Goal: Find specific page/section: Find specific page/section

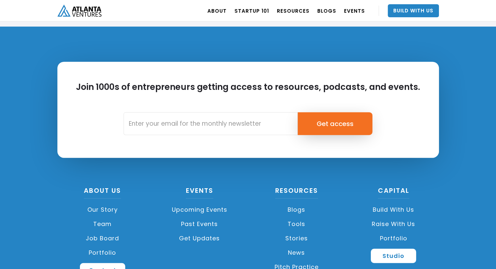
scroll to position [1556, 0]
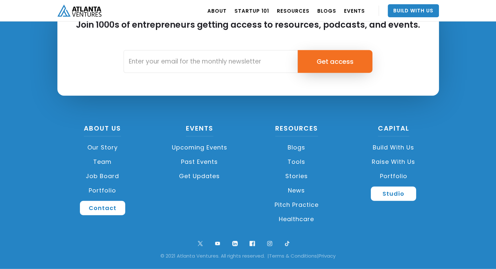
click at [98, 176] on link "Job Board" at bounding box center [102, 176] width 91 height 14
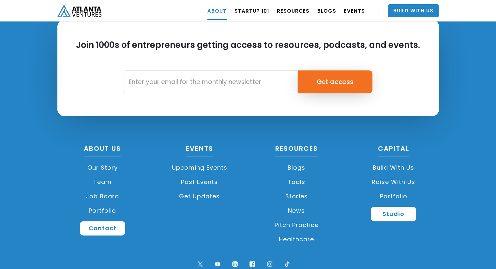
scroll to position [2906, 0]
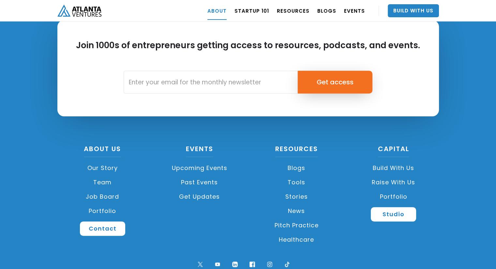
click at [386, 161] on link "Build with us" at bounding box center [393, 168] width 91 height 14
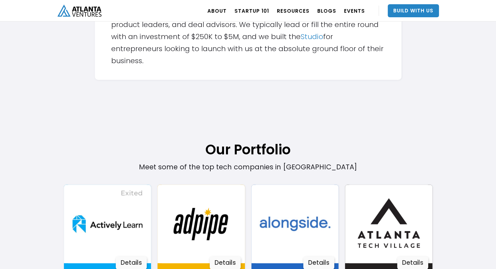
scroll to position [309, 0]
